Goal: Transaction & Acquisition: Purchase product/service

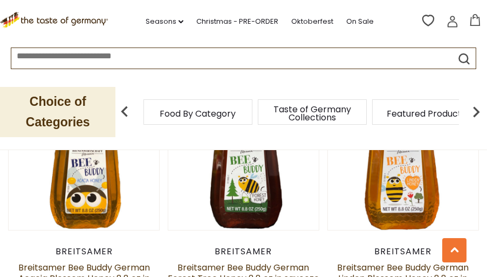
scroll to position [791, 0]
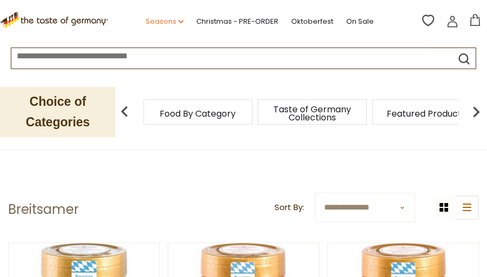
click at [162, 23] on link "Seasons dropdown_arrow" at bounding box center [165, 22] width 38 height 12
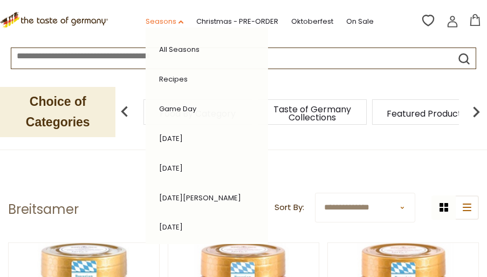
click at [163, 23] on link "Seasons dropdown_arrow" at bounding box center [165, 22] width 38 height 12
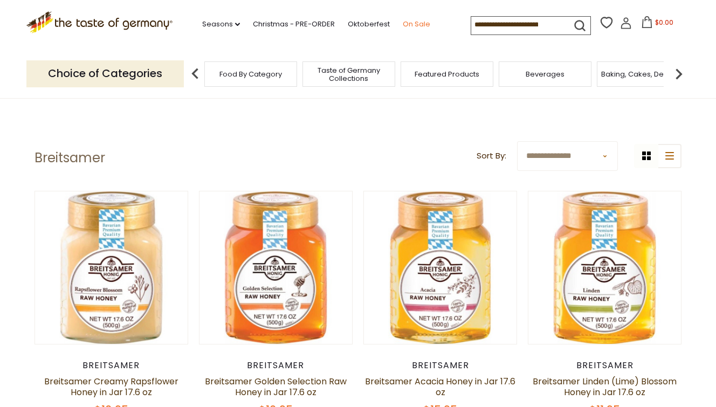
click at [403, 22] on link "On Sale" at bounding box center [417, 24] width 28 height 12
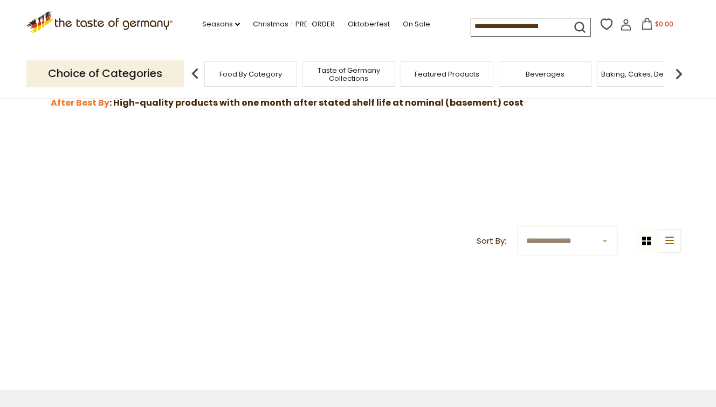
scroll to position [211, 0]
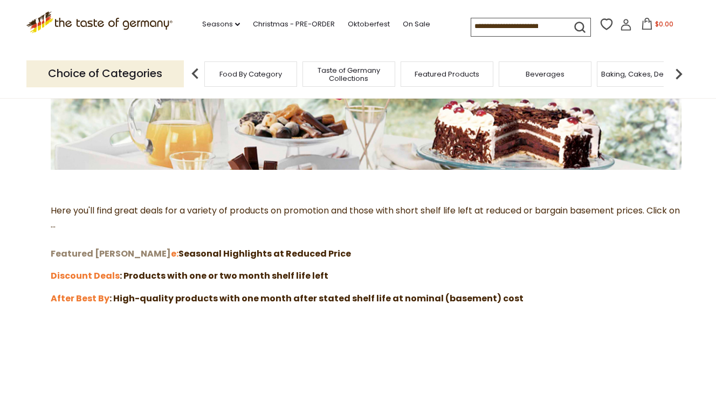
click at [103, 254] on strong "Featured Sal" at bounding box center [111, 254] width 120 height 12
click at [60, 272] on strong "Discount Deals" at bounding box center [85, 276] width 69 height 12
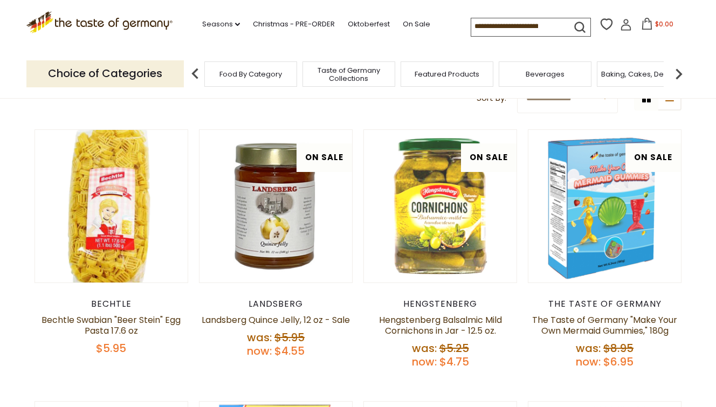
scroll to position [105, 0]
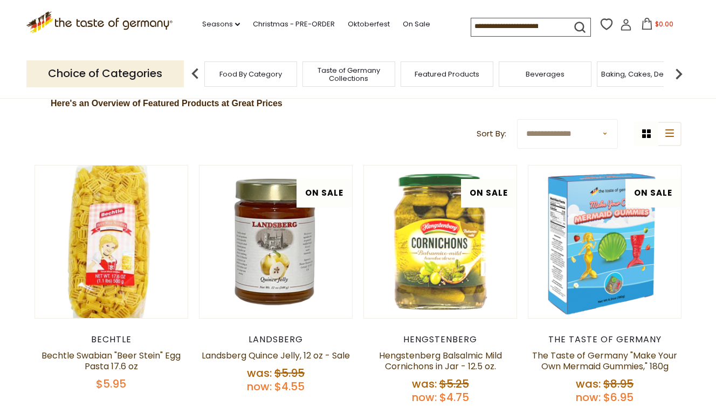
click at [646, 24] on icon at bounding box center [648, 24] width 12 height 12
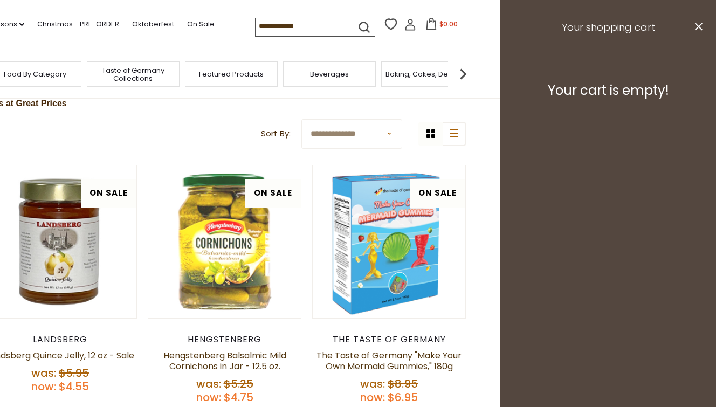
click at [701, 32] on button "close" at bounding box center [699, 28] width 8 height 13
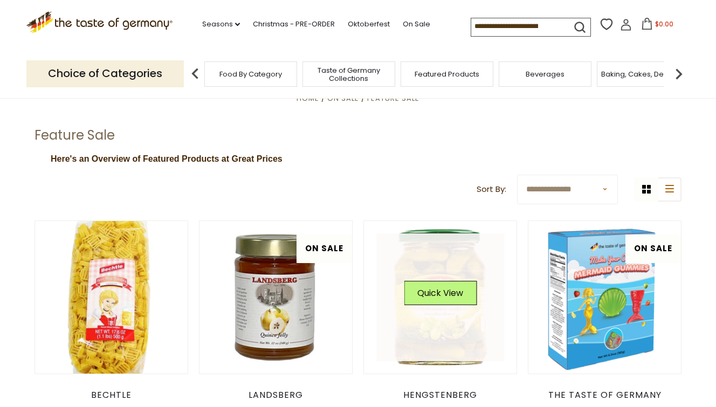
scroll to position [0, 0]
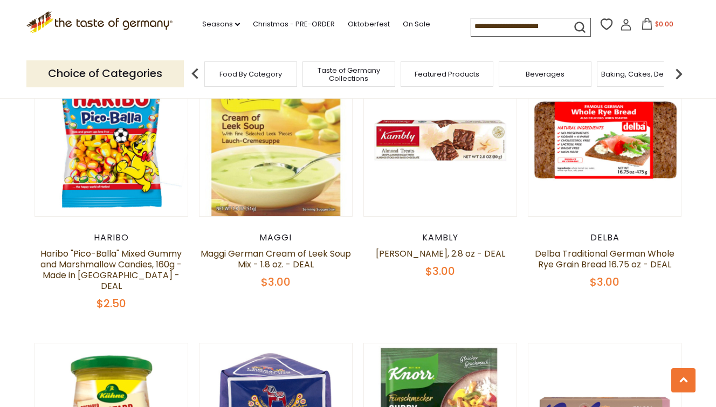
scroll to position [740, 0]
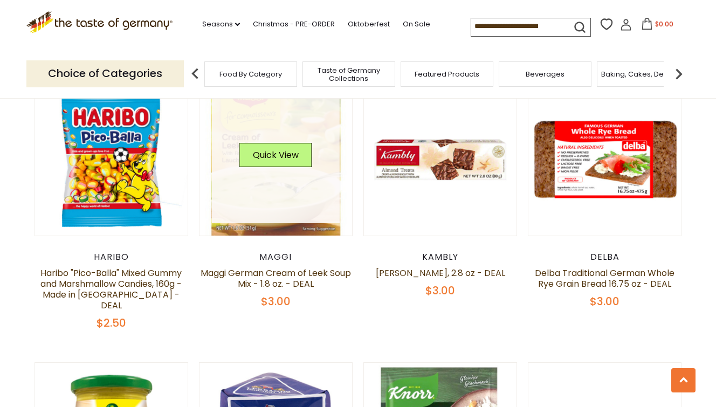
click at [271, 179] on link at bounding box center [276, 159] width 128 height 128
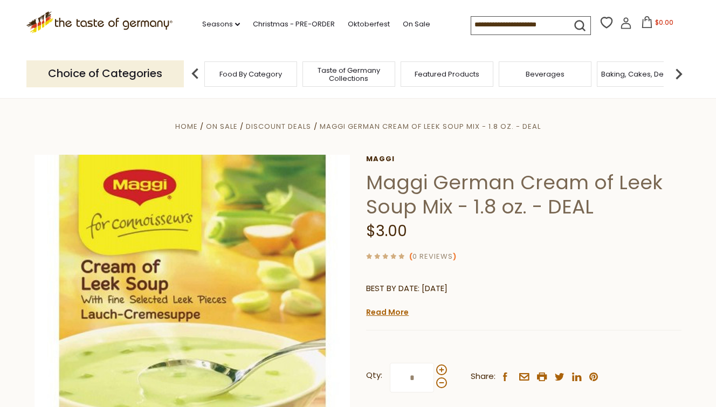
scroll to position [105, 0]
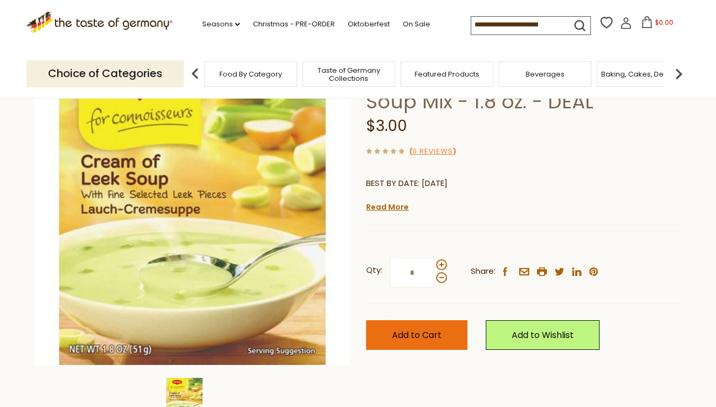
click at [443, 335] on button "Add to Cart" at bounding box center [416, 335] width 101 height 30
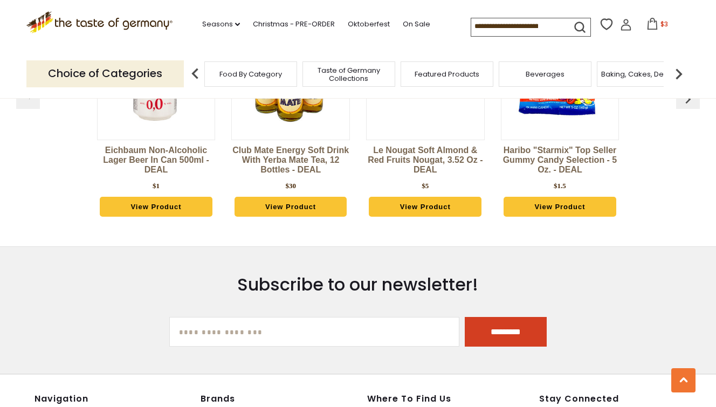
scroll to position [2856, 0]
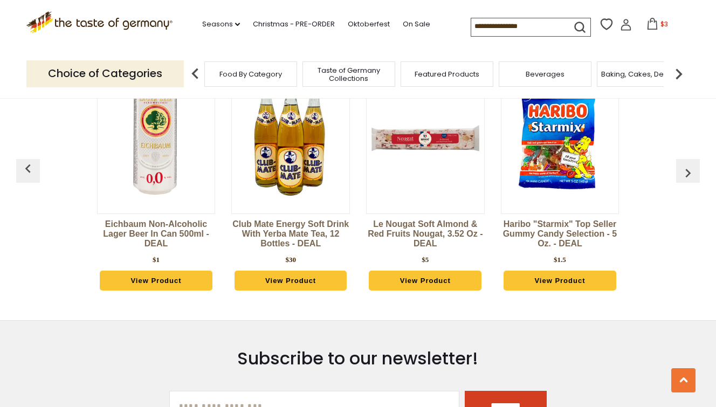
click at [691, 165] on img "button" at bounding box center [688, 173] width 17 height 17
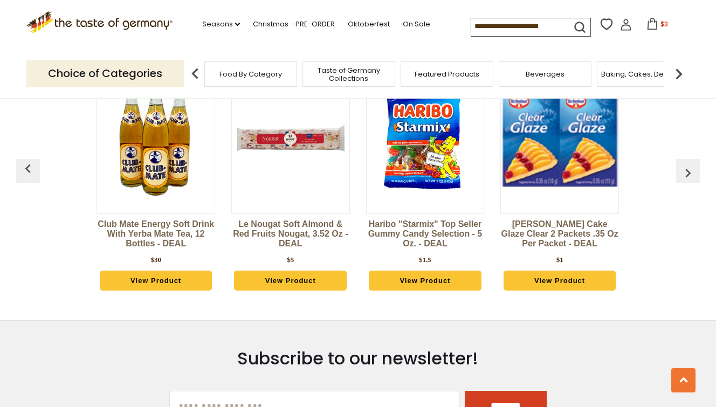
click at [691, 165] on img "button" at bounding box center [688, 173] width 17 height 17
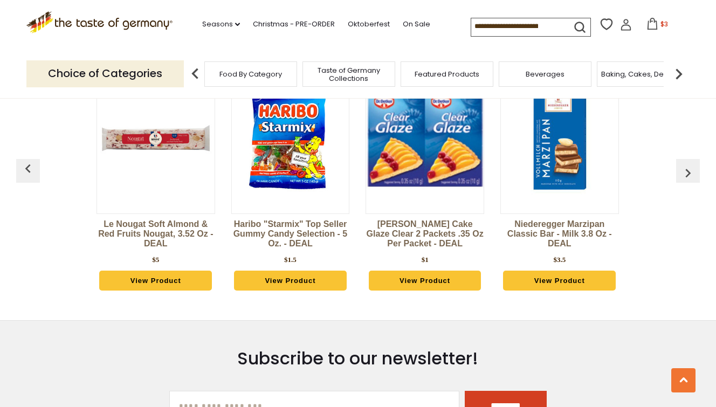
click at [689, 165] on img "button" at bounding box center [688, 173] width 17 height 17
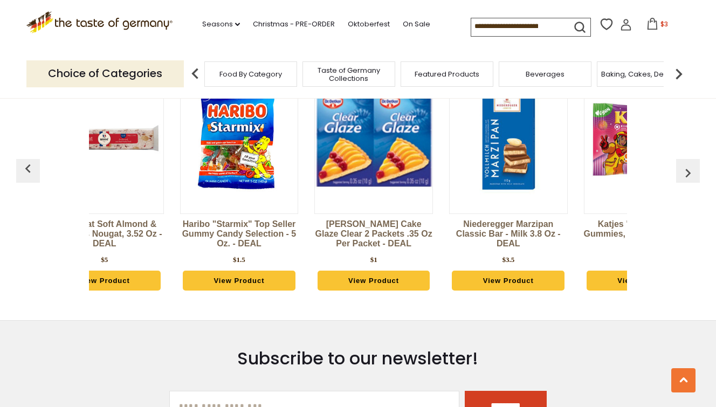
click at [689, 165] on img "button" at bounding box center [688, 173] width 17 height 17
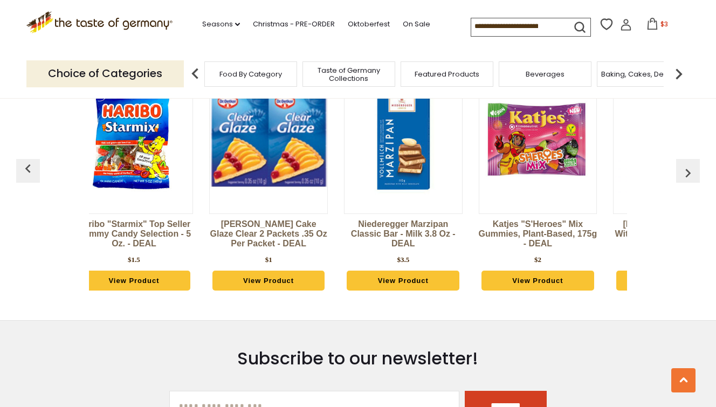
click at [689, 165] on img "button" at bounding box center [688, 173] width 17 height 17
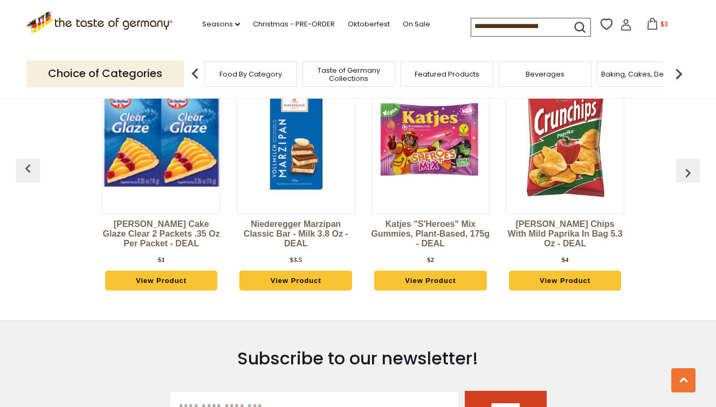
click at [689, 165] on img "button" at bounding box center [688, 173] width 17 height 17
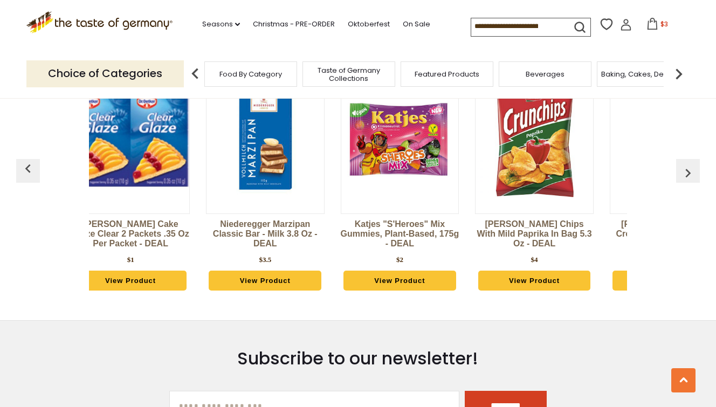
click at [689, 165] on img "button" at bounding box center [688, 173] width 17 height 17
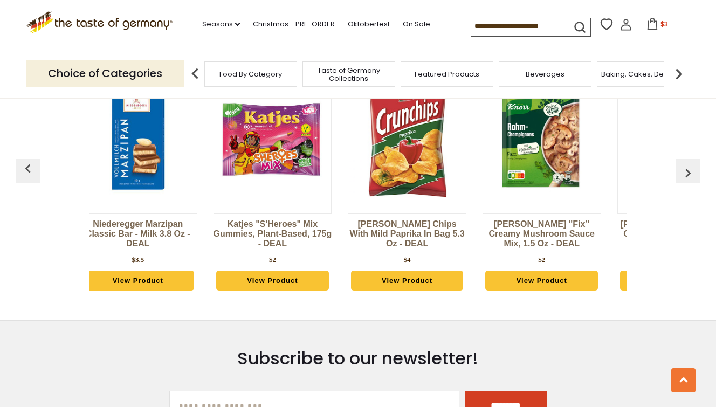
click at [689, 165] on img "button" at bounding box center [688, 173] width 17 height 17
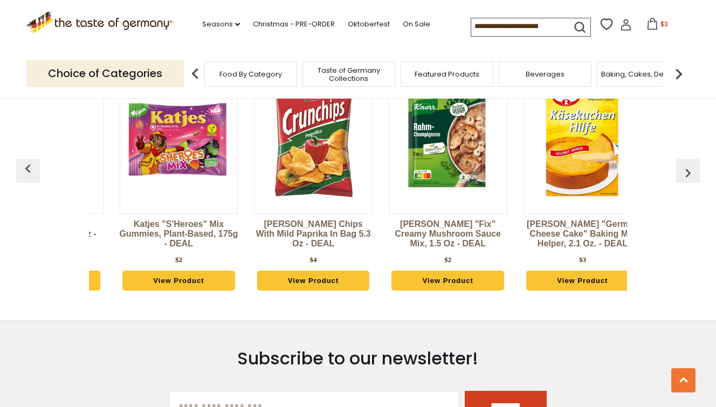
click at [689, 165] on img "button" at bounding box center [688, 173] width 17 height 17
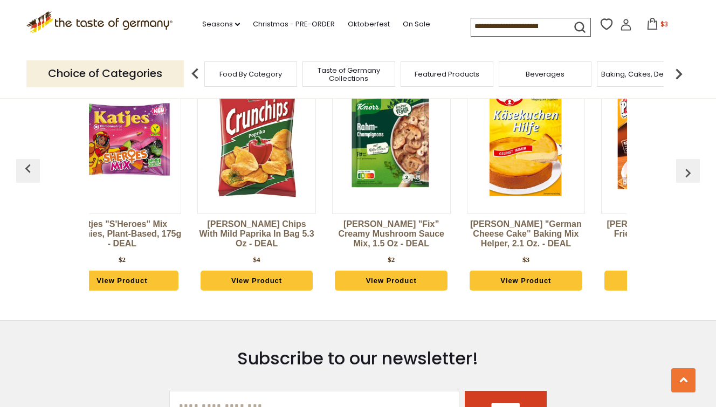
click at [689, 165] on img "button" at bounding box center [688, 173] width 17 height 17
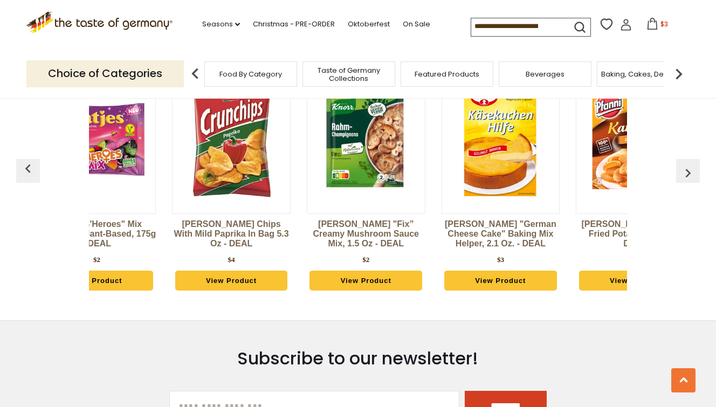
click at [689, 165] on img "button" at bounding box center [688, 173] width 17 height 17
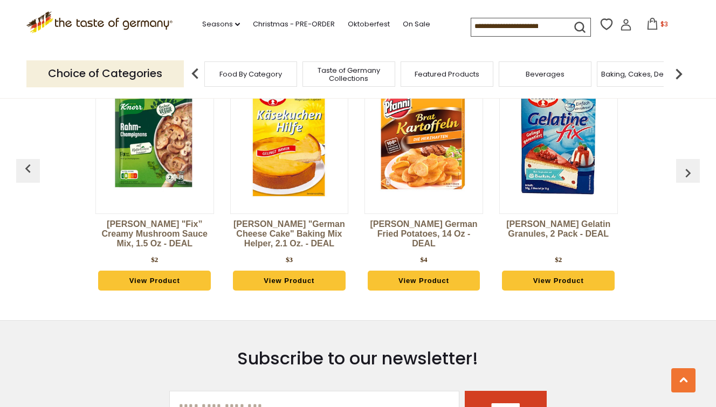
click at [689, 165] on img "button" at bounding box center [688, 173] width 17 height 17
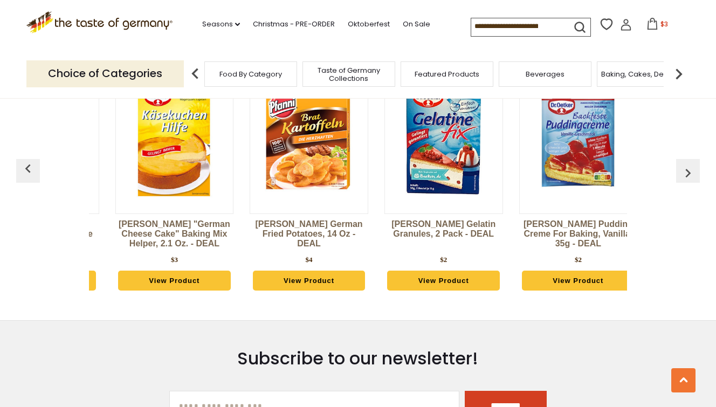
click at [689, 165] on img "button" at bounding box center [688, 173] width 17 height 17
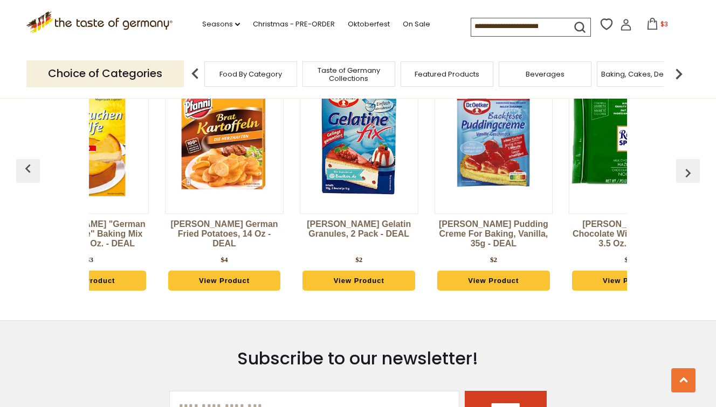
click at [689, 165] on img "button" at bounding box center [688, 173] width 17 height 17
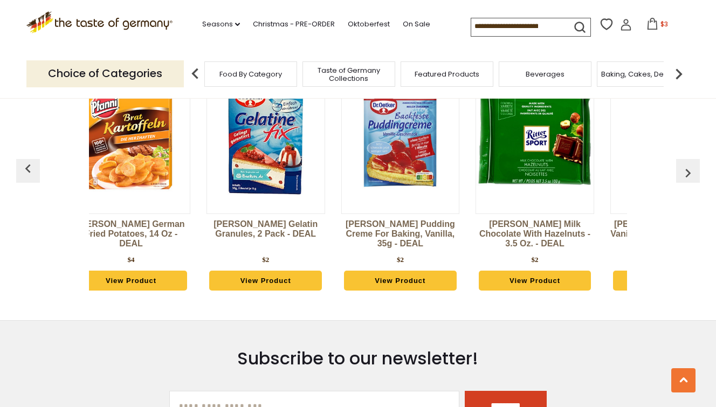
click at [689, 165] on img "button" at bounding box center [688, 173] width 17 height 17
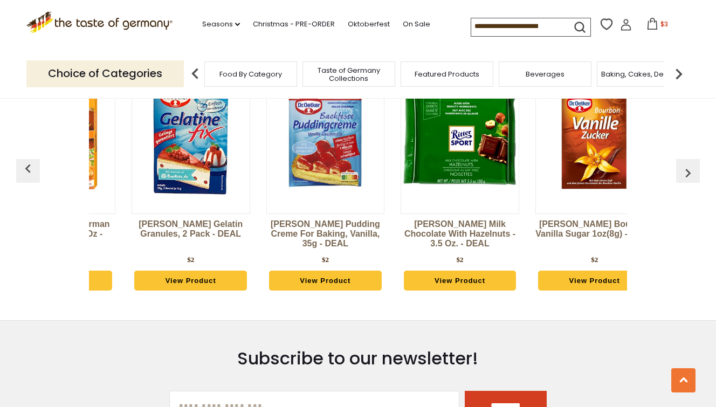
click at [689, 165] on img "button" at bounding box center [688, 173] width 17 height 17
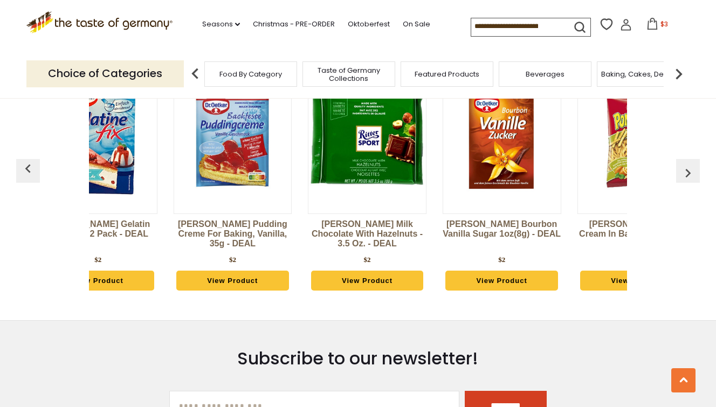
click at [689, 165] on img "button" at bounding box center [688, 173] width 17 height 17
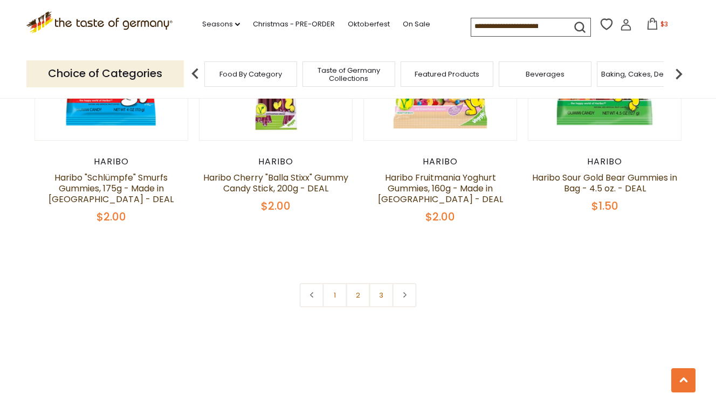
scroll to position [2433, 0]
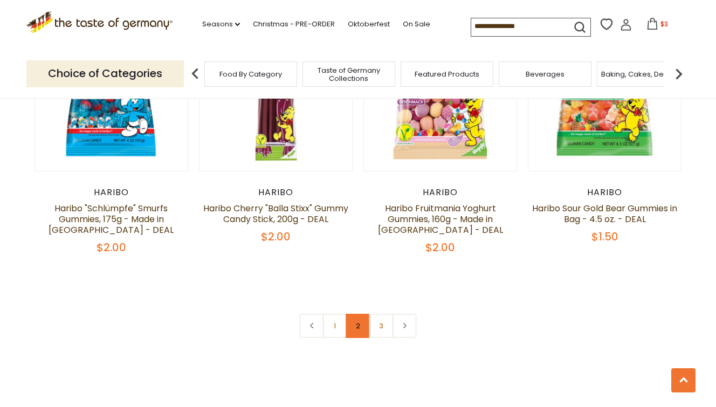
click at [353, 314] on link "2" at bounding box center [358, 326] width 24 height 24
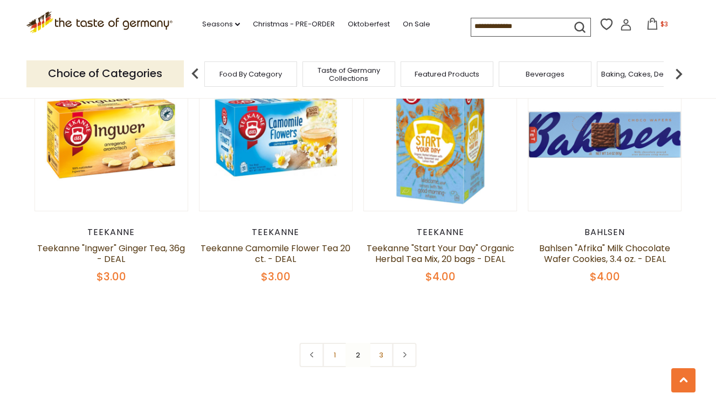
scroll to position [2390, 0]
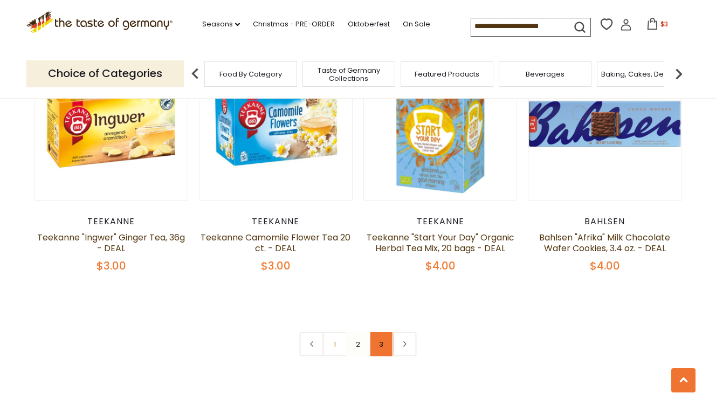
click at [377, 332] on link "3" at bounding box center [382, 344] width 24 height 24
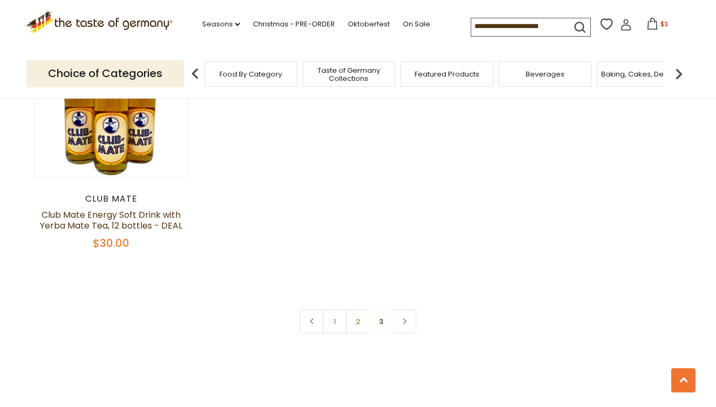
scroll to position [2496, 0]
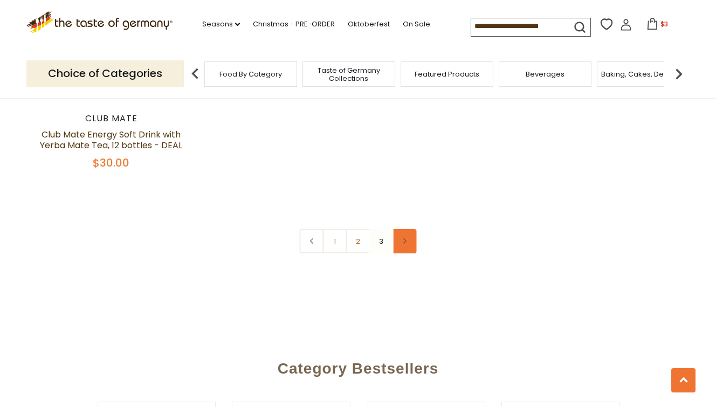
click at [414, 229] on link at bounding box center [405, 241] width 24 height 24
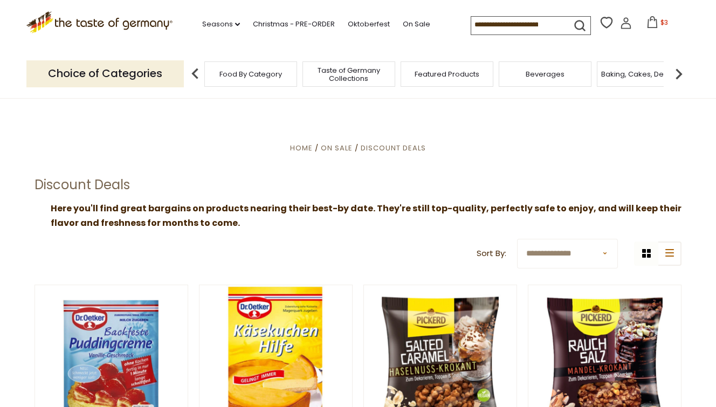
scroll to position [2496, 0]
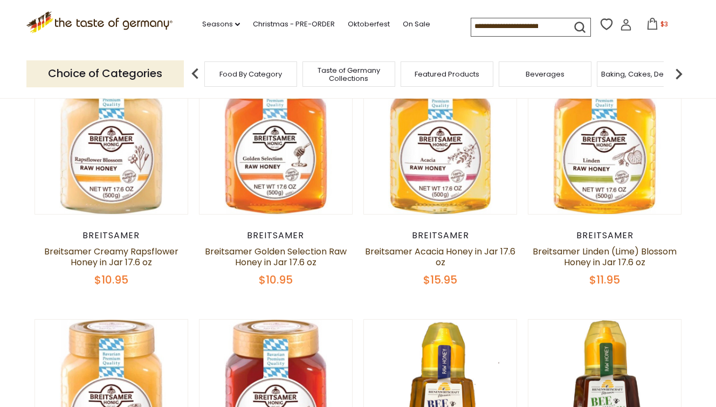
scroll to position [105, 0]
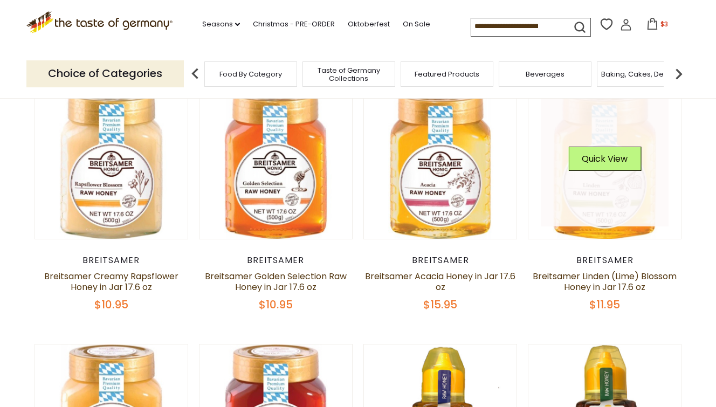
click at [605, 224] on link at bounding box center [605, 163] width 128 height 128
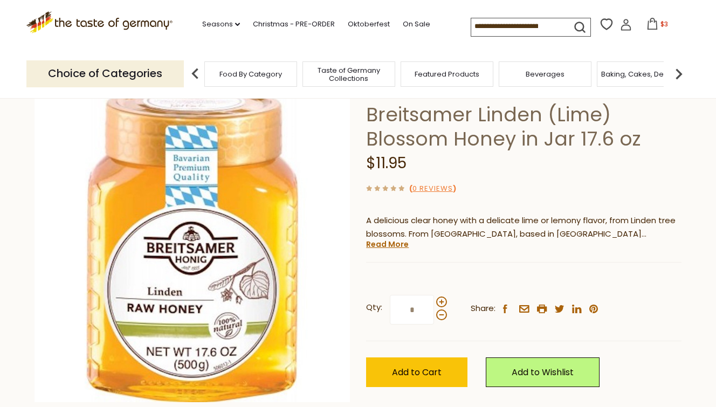
scroll to position [105, 0]
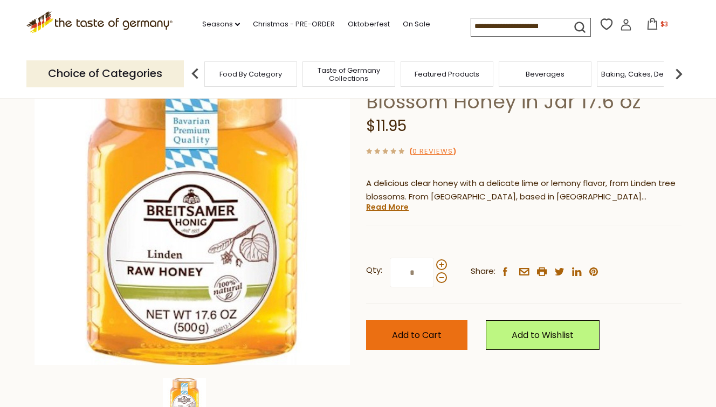
click at [437, 339] on span "Add to Cart" at bounding box center [417, 335] width 50 height 12
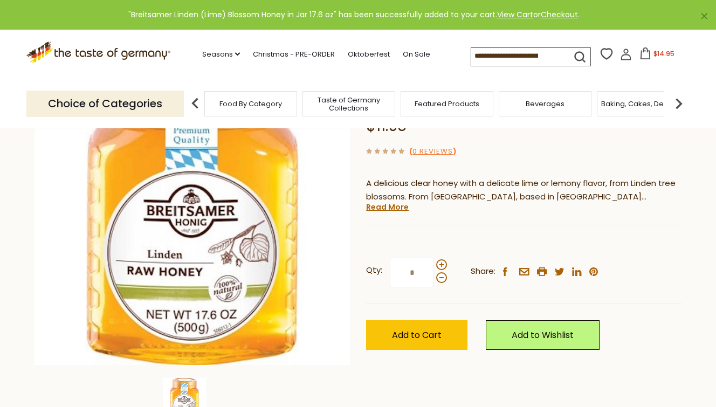
click at [654, 53] on span "$14.95" at bounding box center [664, 53] width 21 height 9
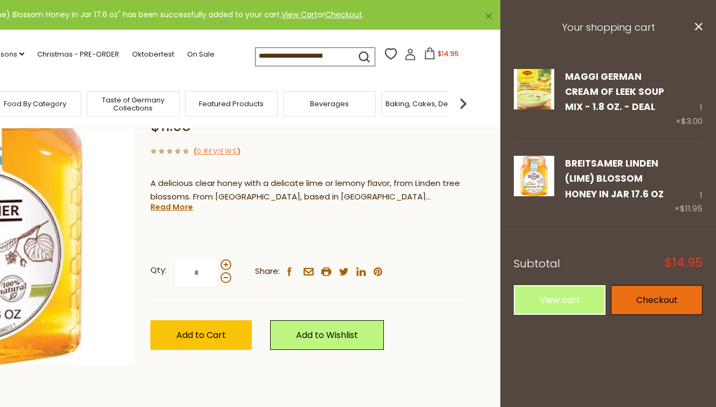
click at [640, 301] on link "Checkout" at bounding box center [657, 300] width 92 height 30
